Goal: Task Accomplishment & Management: Use online tool/utility

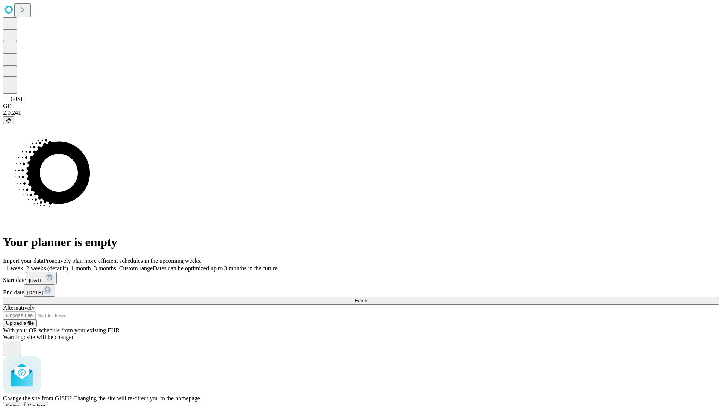
click at [46, 403] on span "Confirm" at bounding box center [37, 406] width 18 height 6
click at [23, 265] on label "1 week" at bounding box center [13, 268] width 20 height 6
click at [367, 298] on span "Fetch" at bounding box center [361, 301] width 12 height 6
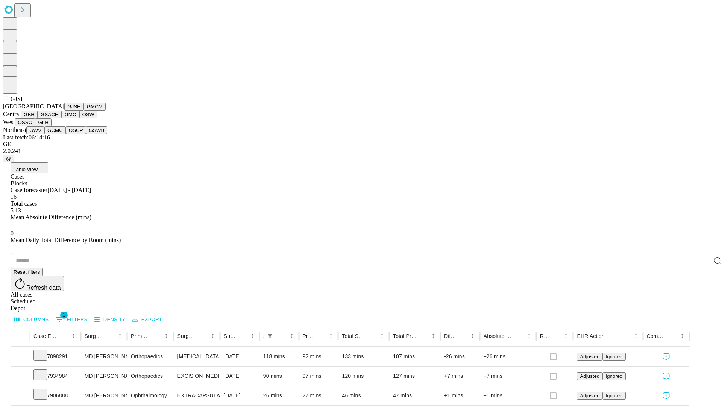
click at [84, 111] on button "GMCM" at bounding box center [95, 107] width 22 height 8
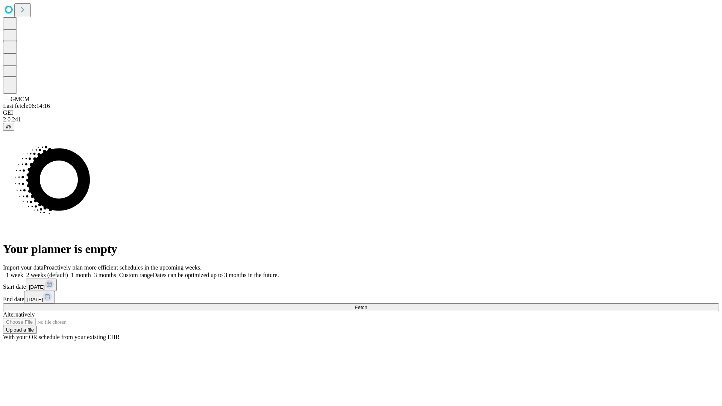
click at [23, 272] on label "1 week" at bounding box center [13, 275] width 20 height 6
click at [367, 305] on span "Fetch" at bounding box center [361, 308] width 12 height 6
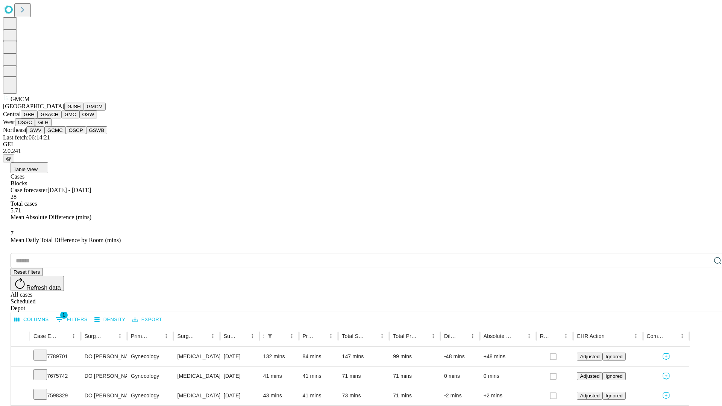
click at [38, 118] on button "GBH" at bounding box center [29, 115] width 17 height 8
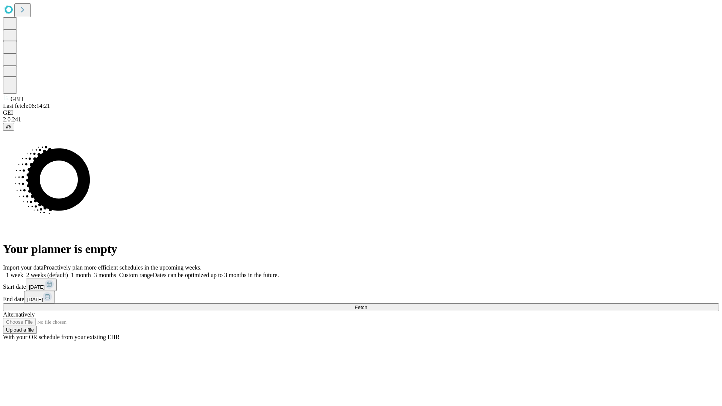
click at [23, 272] on label "1 week" at bounding box center [13, 275] width 20 height 6
click at [367, 305] on span "Fetch" at bounding box center [361, 308] width 12 height 6
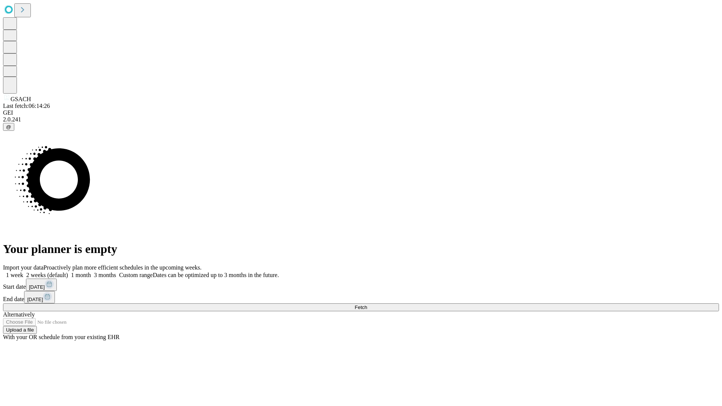
click at [23, 272] on label "1 week" at bounding box center [13, 275] width 20 height 6
click at [367, 305] on span "Fetch" at bounding box center [361, 308] width 12 height 6
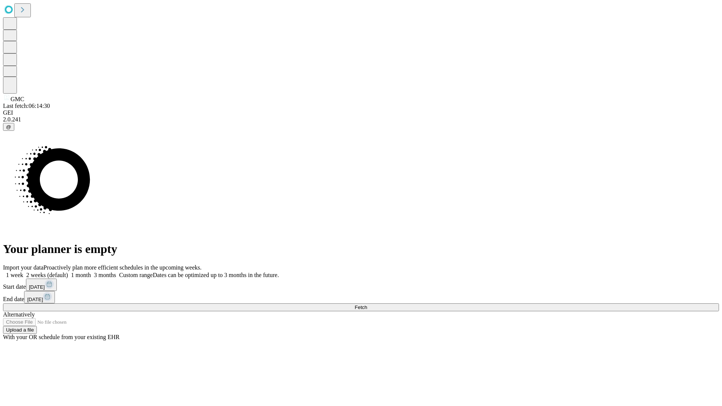
click at [367, 305] on span "Fetch" at bounding box center [361, 308] width 12 height 6
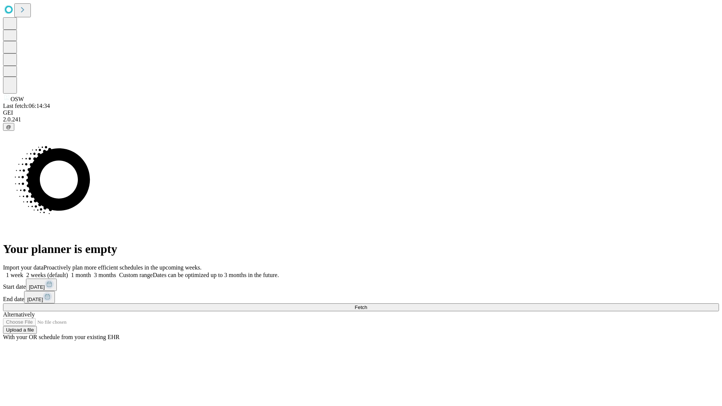
click at [23, 272] on label "1 week" at bounding box center [13, 275] width 20 height 6
click at [367, 305] on span "Fetch" at bounding box center [361, 308] width 12 height 6
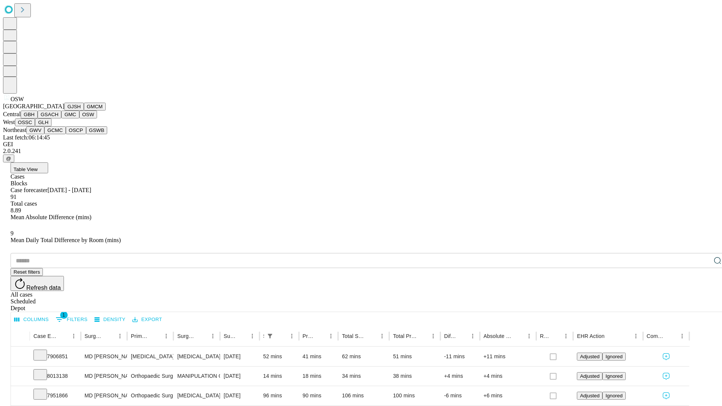
click at [35, 126] on button "OSSC" at bounding box center [25, 122] width 20 height 8
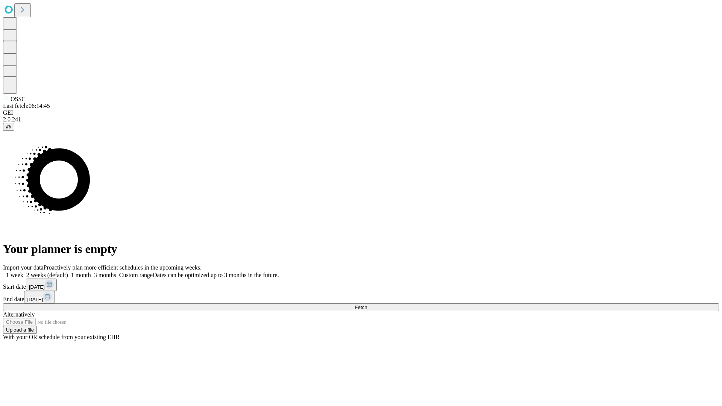
click at [23, 272] on label "1 week" at bounding box center [13, 275] width 20 height 6
click at [367, 305] on span "Fetch" at bounding box center [361, 308] width 12 height 6
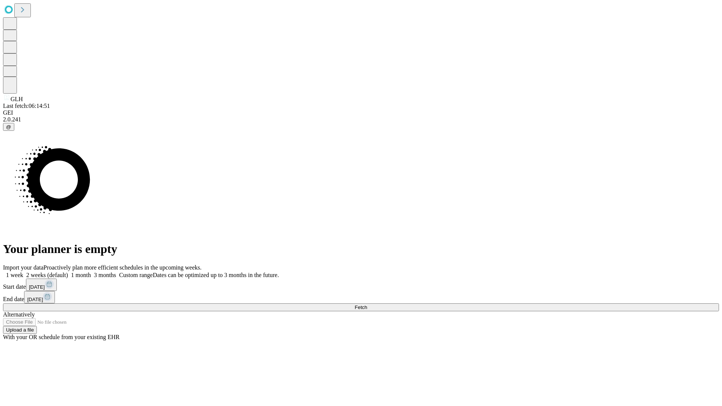
click at [23, 272] on label "1 week" at bounding box center [13, 275] width 20 height 6
click at [367, 305] on span "Fetch" at bounding box center [361, 308] width 12 height 6
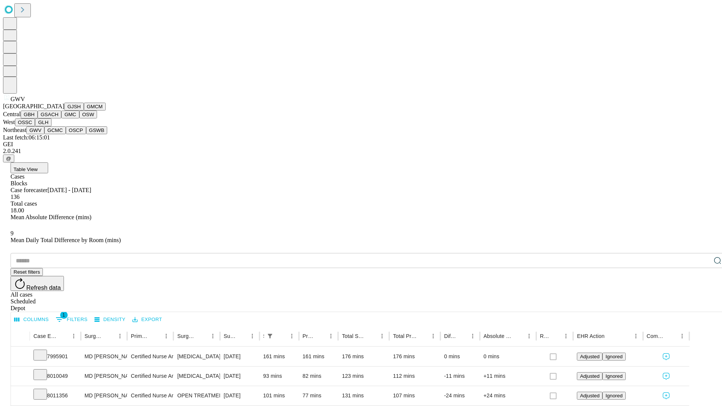
click at [58, 134] on button "GCMC" at bounding box center [54, 130] width 21 height 8
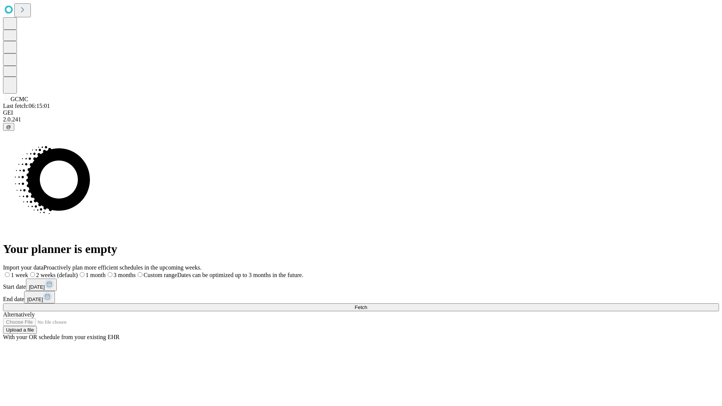
click at [28, 272] on label "1 week" at bounding box center [15, 275] width 25 height 6
click at [367, 305] on span "Fetch" at bounding box center [361, 308] width 12 height 6
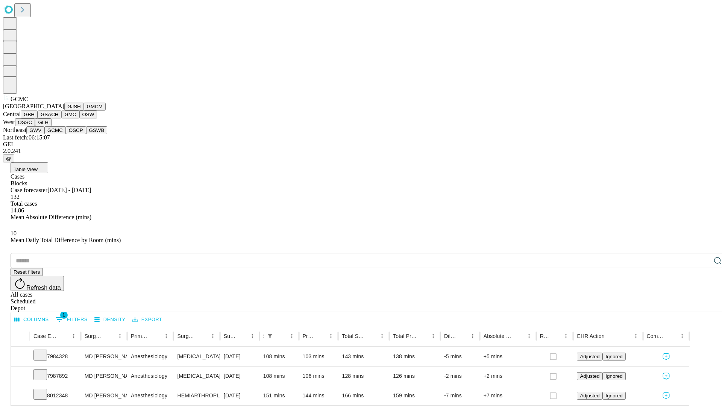
click at [66, 134] on button "OSCP" at bounding box center [76, 130] width 20 height 8
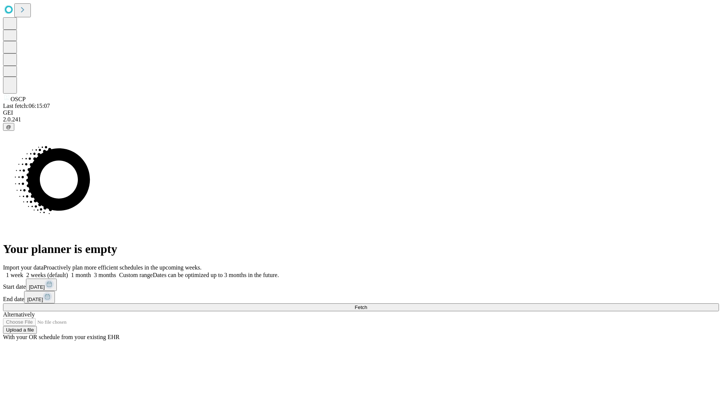
click at [367, 305] on span "Fetch" at bounding box center [361, 308] width 12 height 6
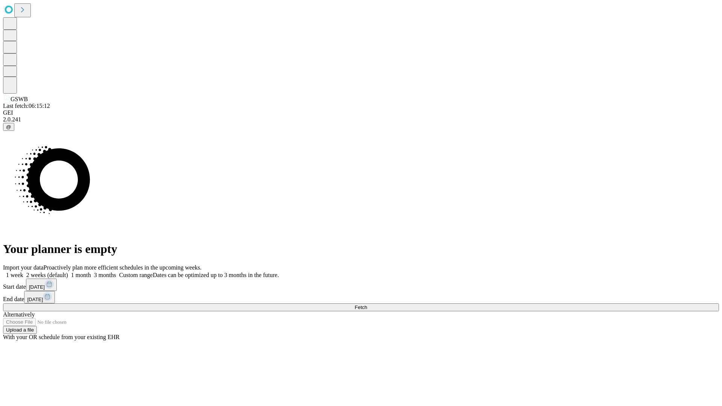
click at [23, 272] on label "1 week" at bounding box center [13, 275] width 20 height 6
click at [367, 305] on span "Fetch" at bounding box center [361, 308] width 12 height 6
